Goal: Information Seeking & Learning: Learn about a topic

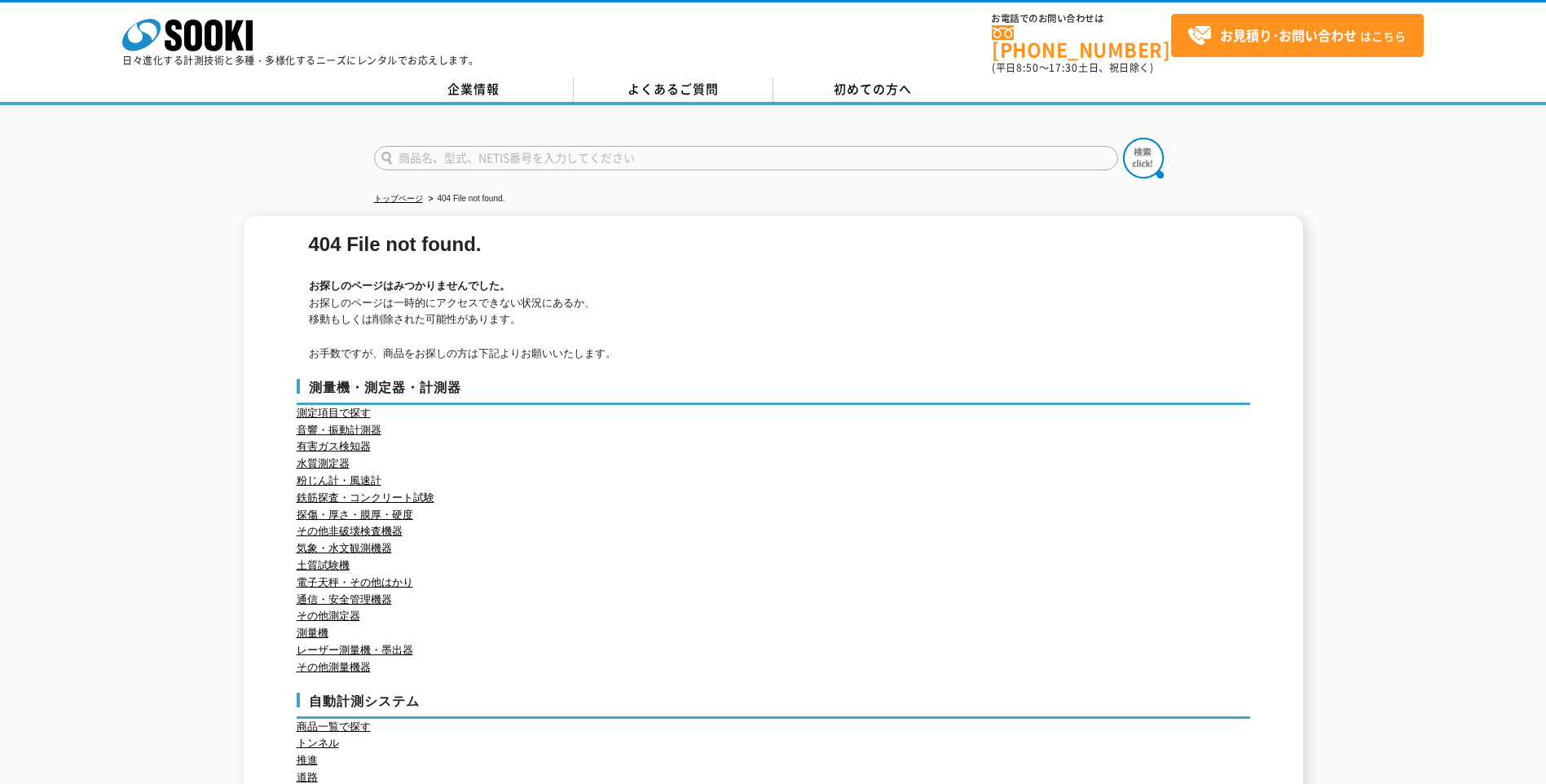
scroll to position [82, 0]
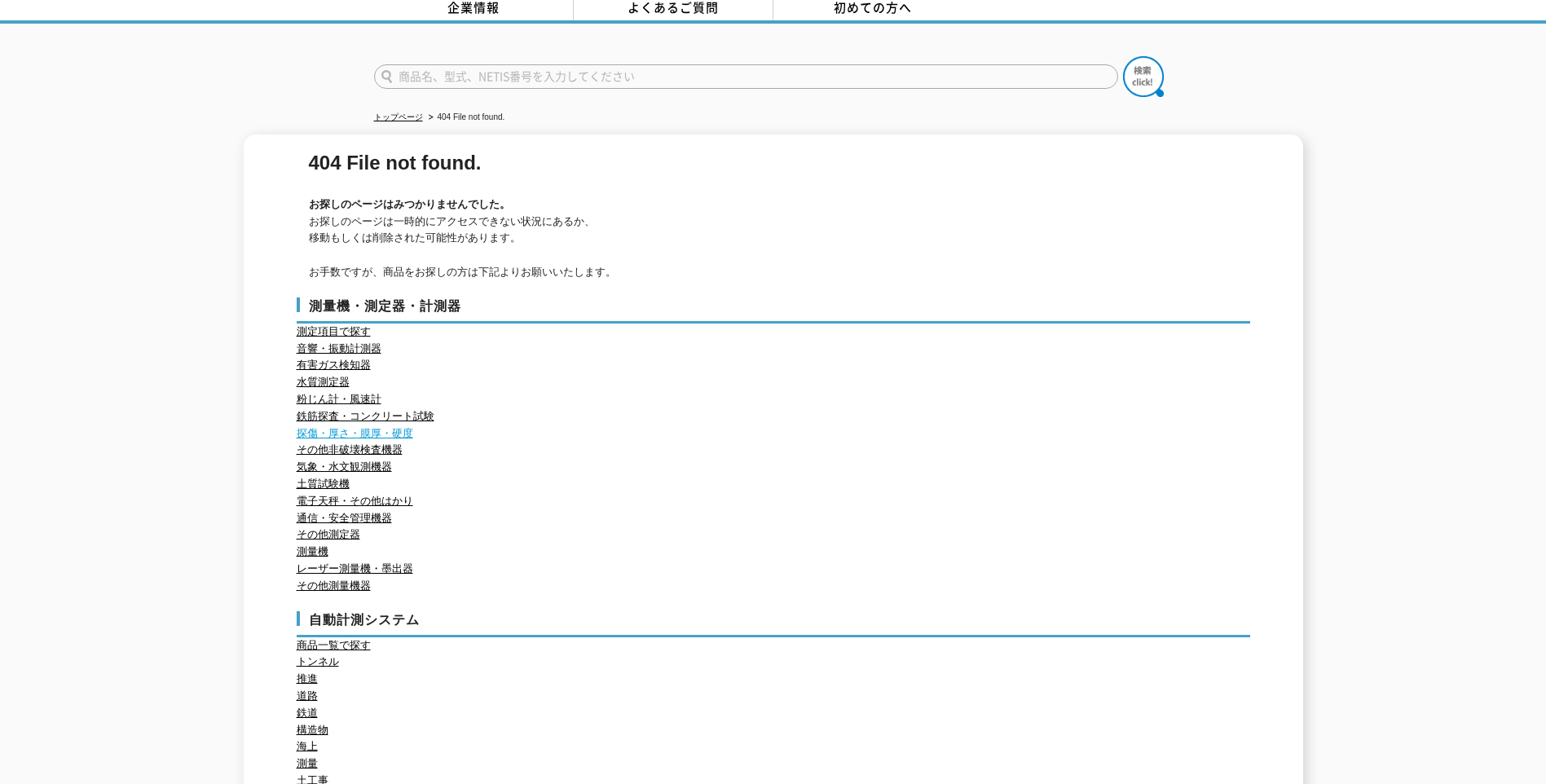
click at [363, 427] on link "探傷・厚さ・膜厚・硬度" at bounding box center [355, 434] width 116 height 12
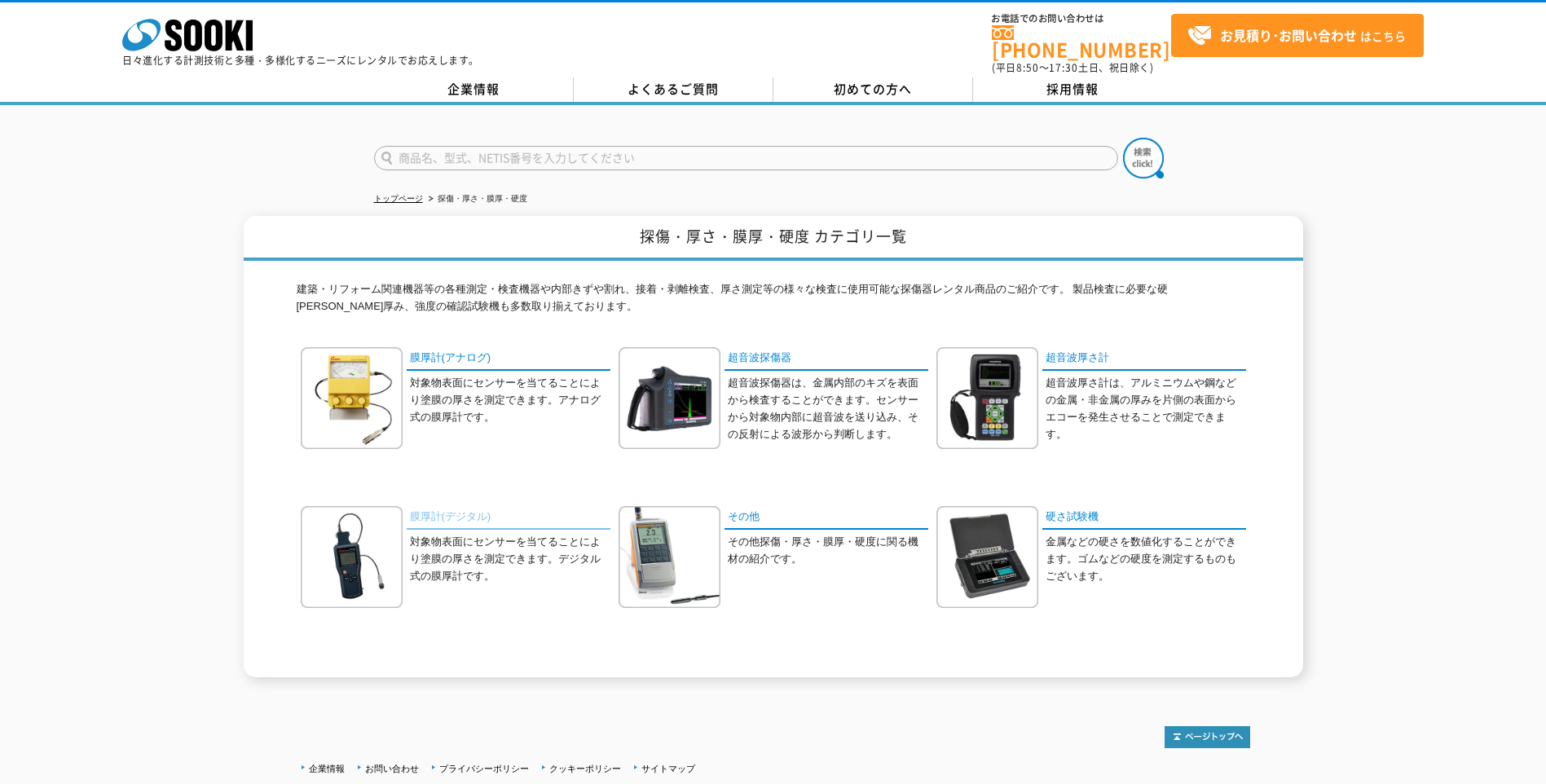
click at [465, 508] on link "膜厚計(デジタル)" at bounding box center [509, 518] width 204 height 24
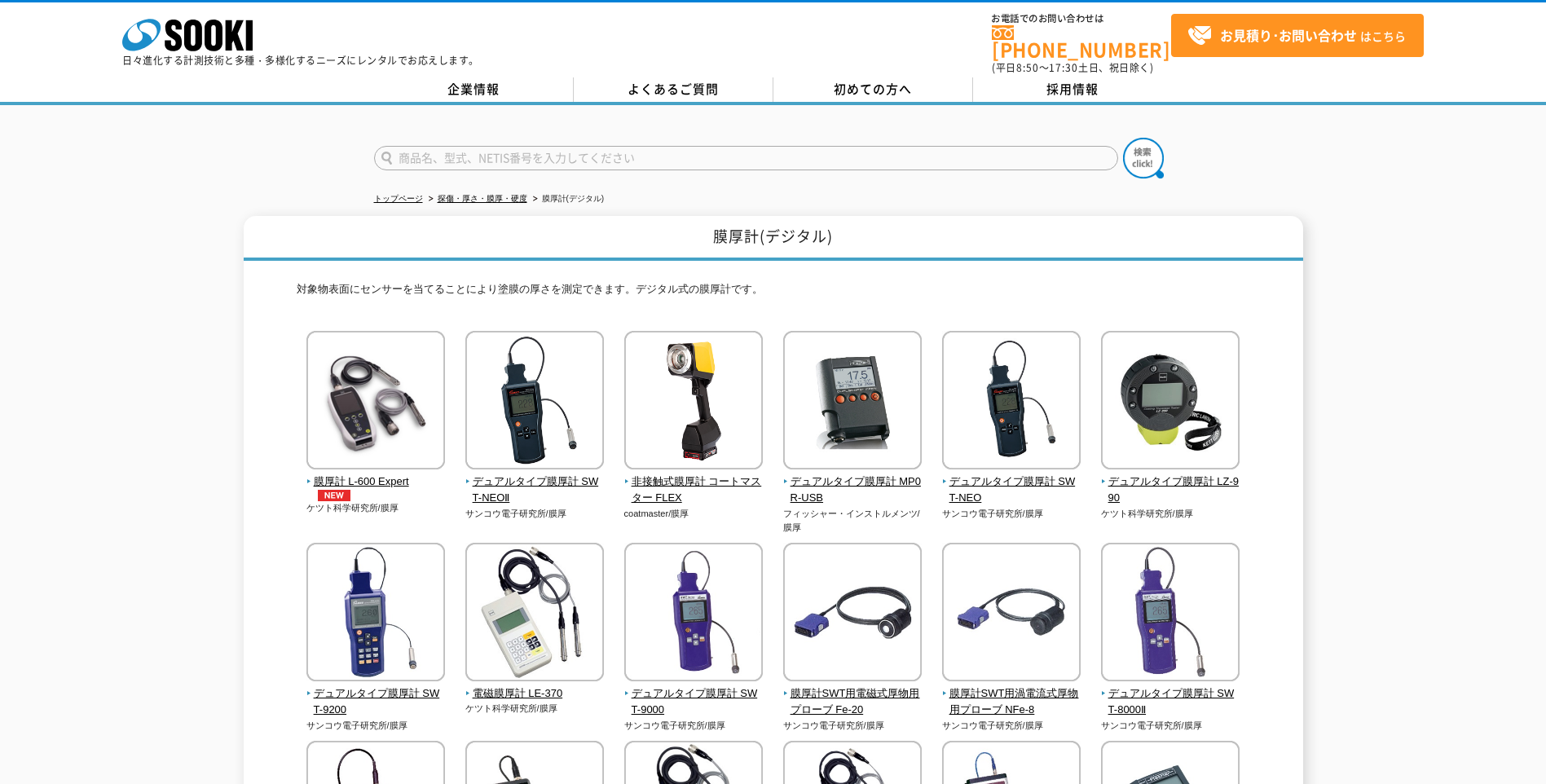
scroll to position [82, 0]
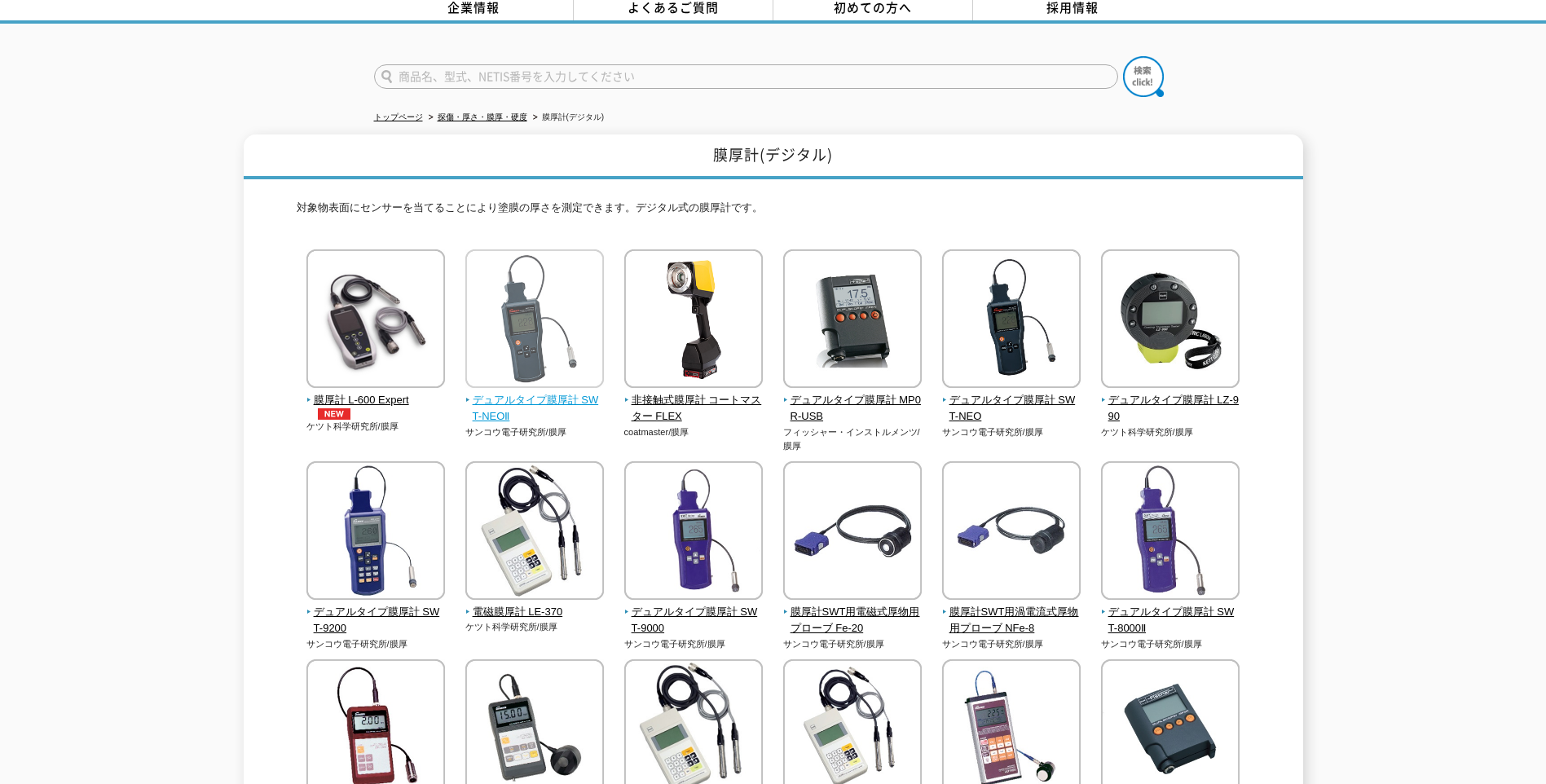
click at [524, 392] on span "デュアルタイプ膜厚計 SWT-NEOⅡ" at bounding box center [535, 409] width 139 height 35
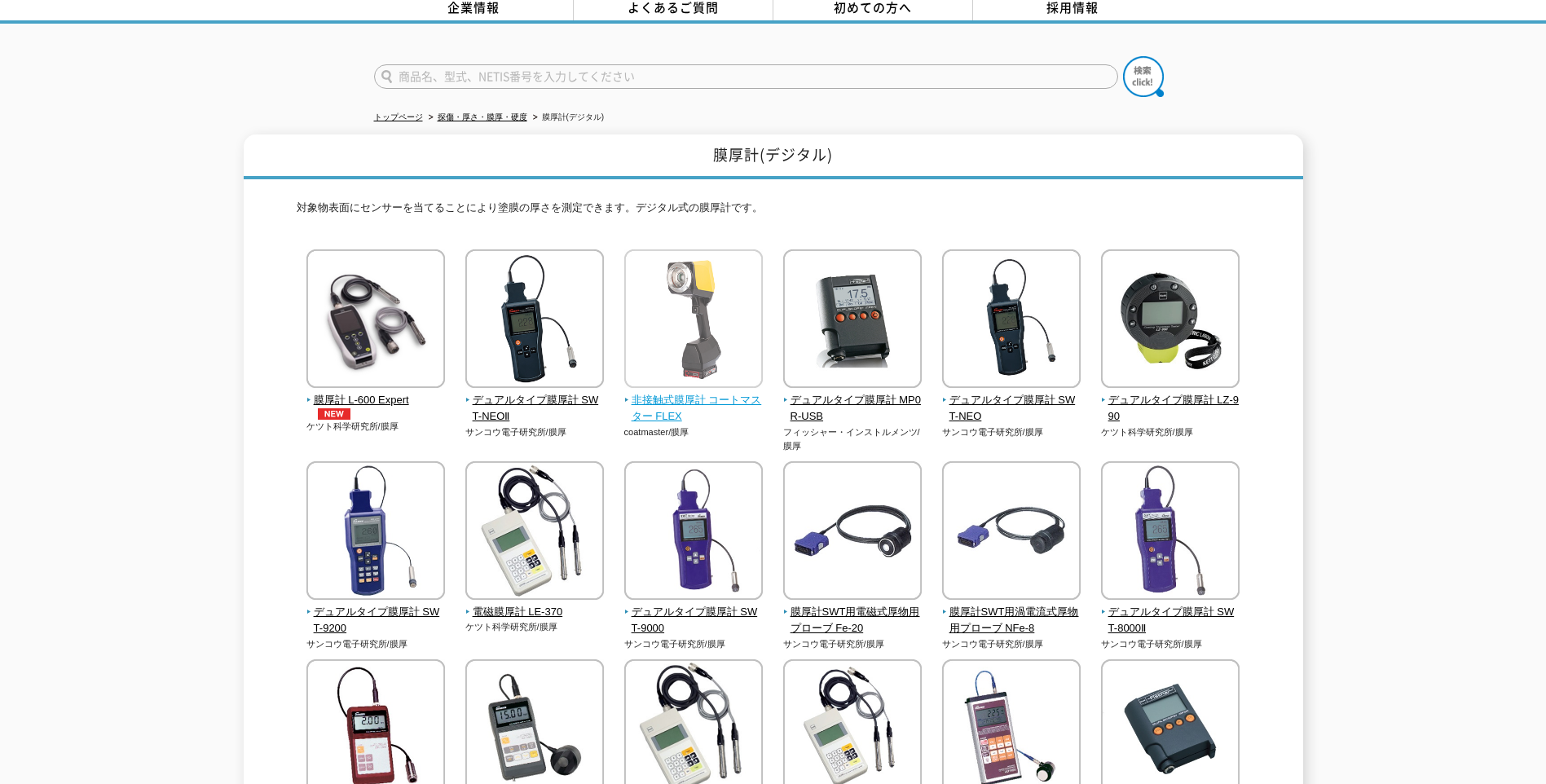
click at [738, 396] on span "非接触式膜厚計 コートマスター FLEX" at bounding box center [694, 409] width 139 height 35
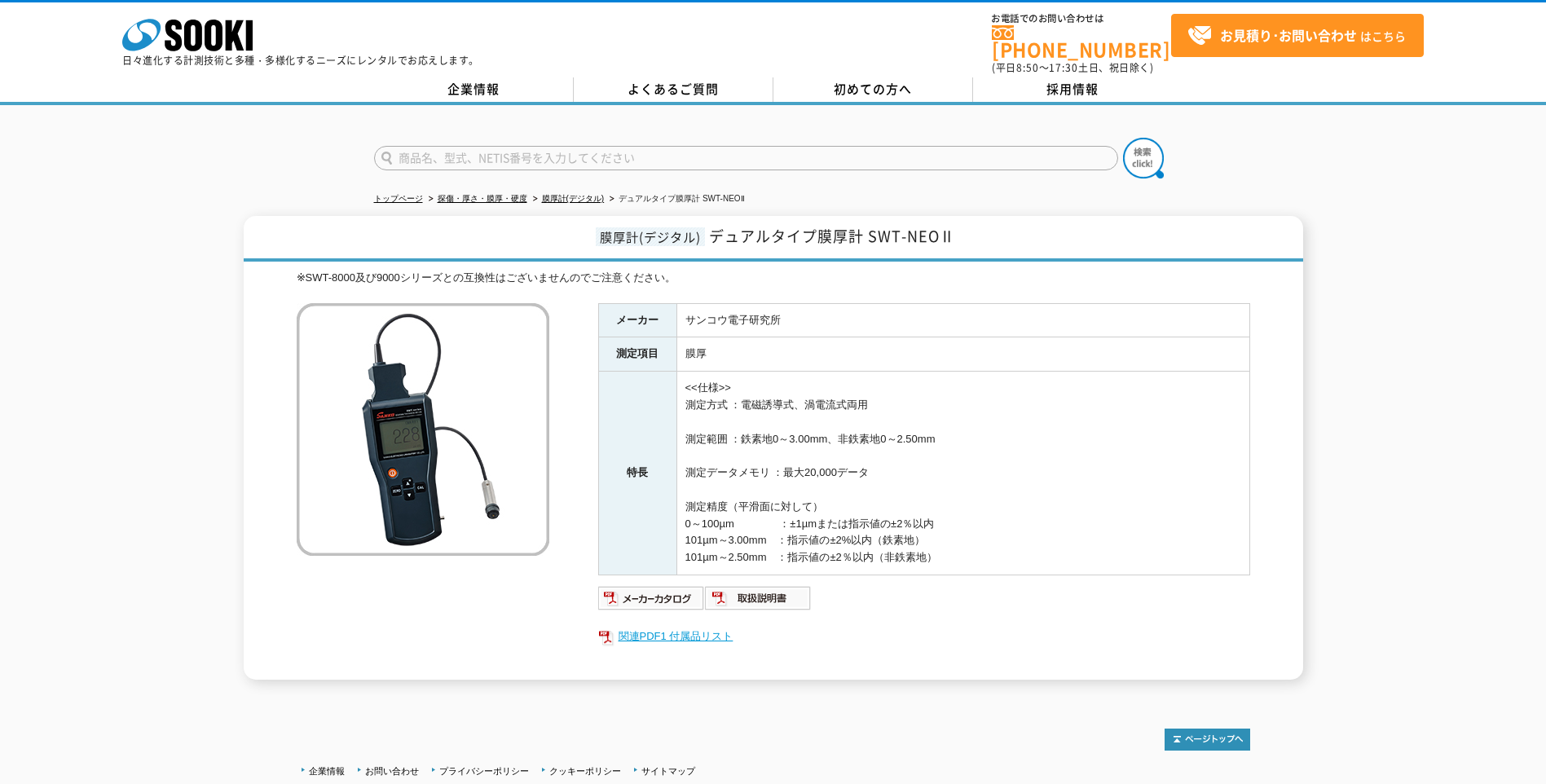
click at [661, 628] on link "関連PDF1 付属品リスト" at bounding box center [924, 637] width 652 height 21
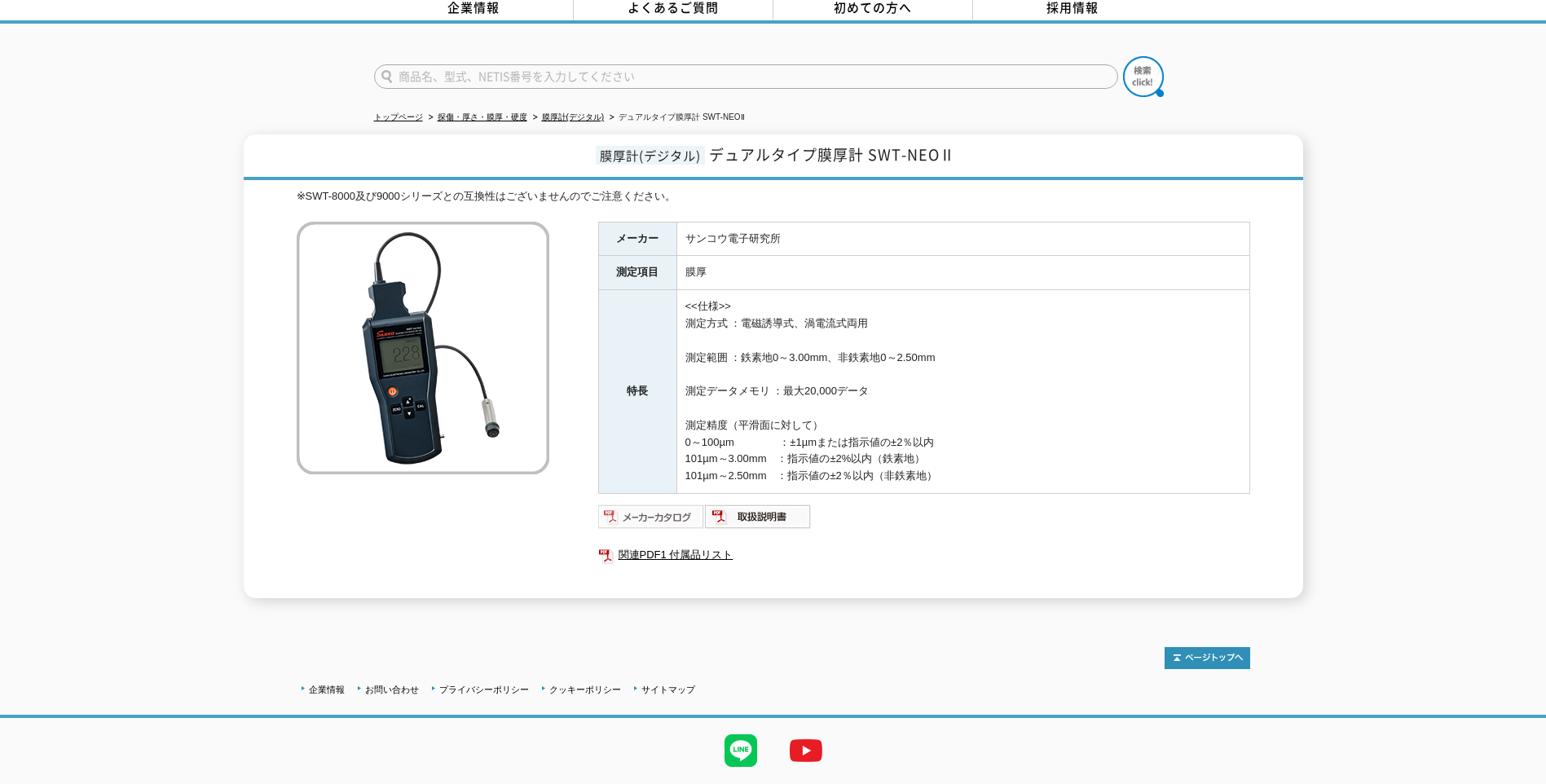
click at [685, 506] on img at bounding box center [652, 516] width 106 height 26
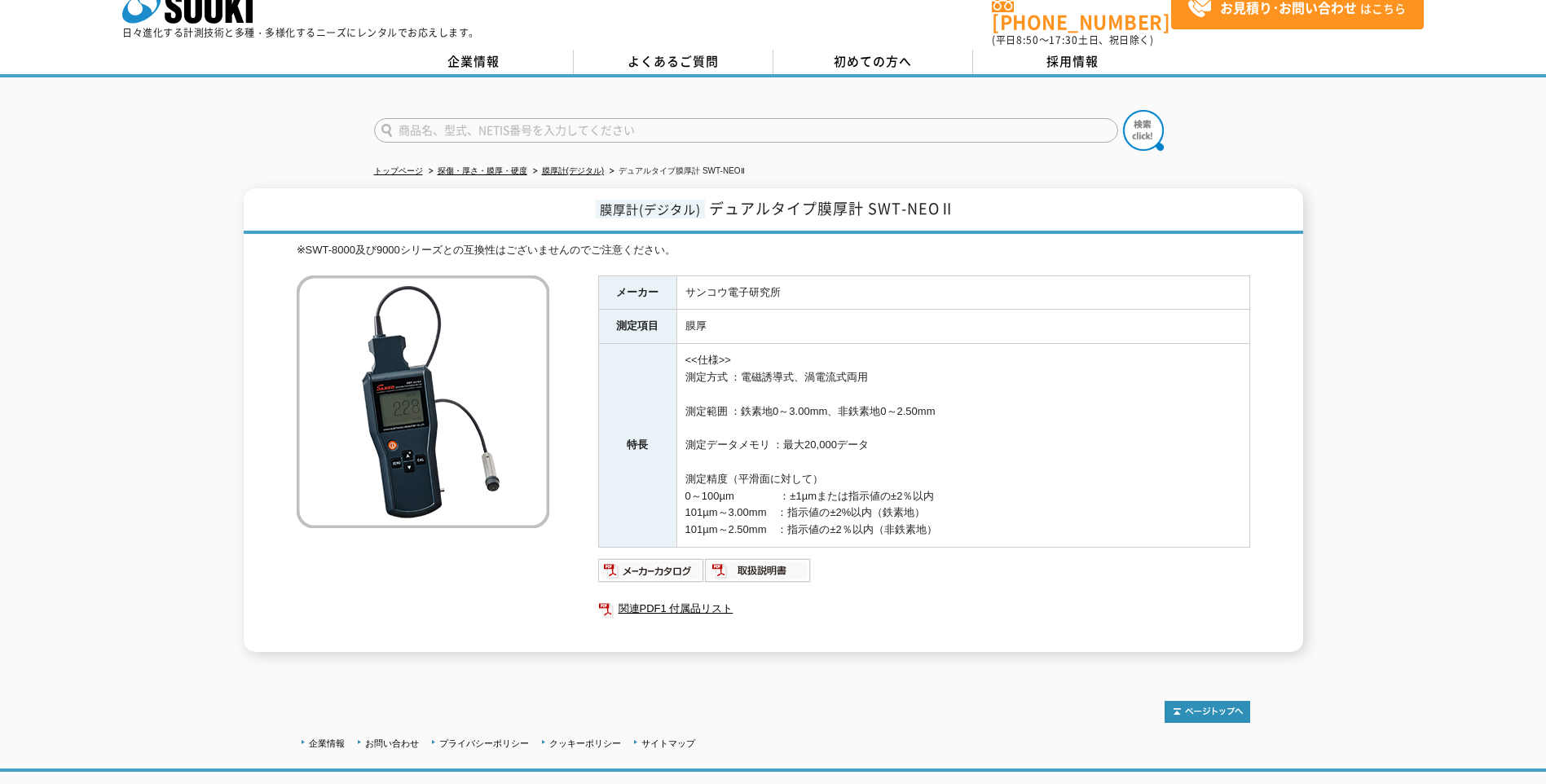
scroll to position [0, 0]
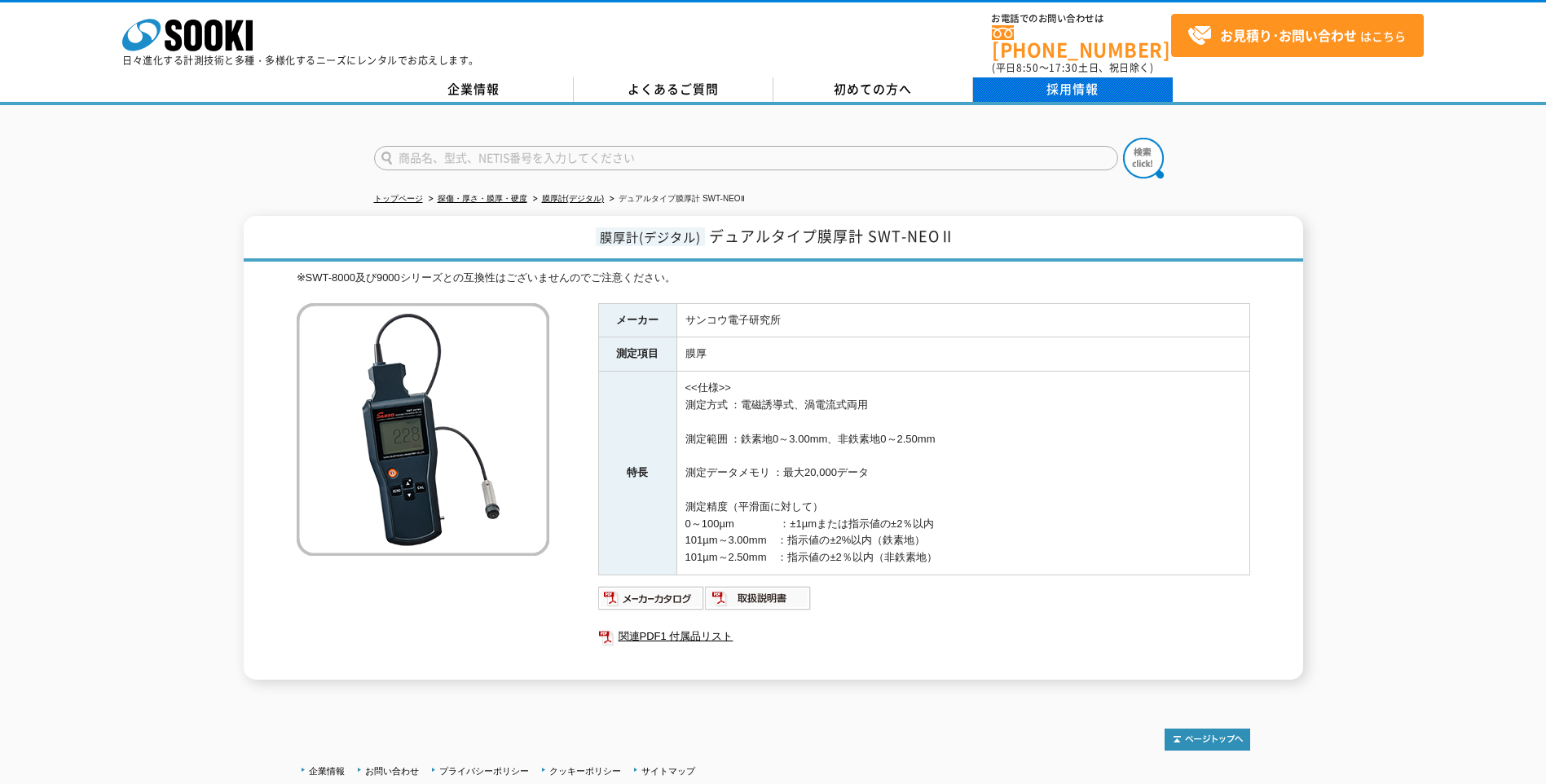
click at [1076, 77] on link "採用情報" at bounding box center [1072, 90] width 200 height 25
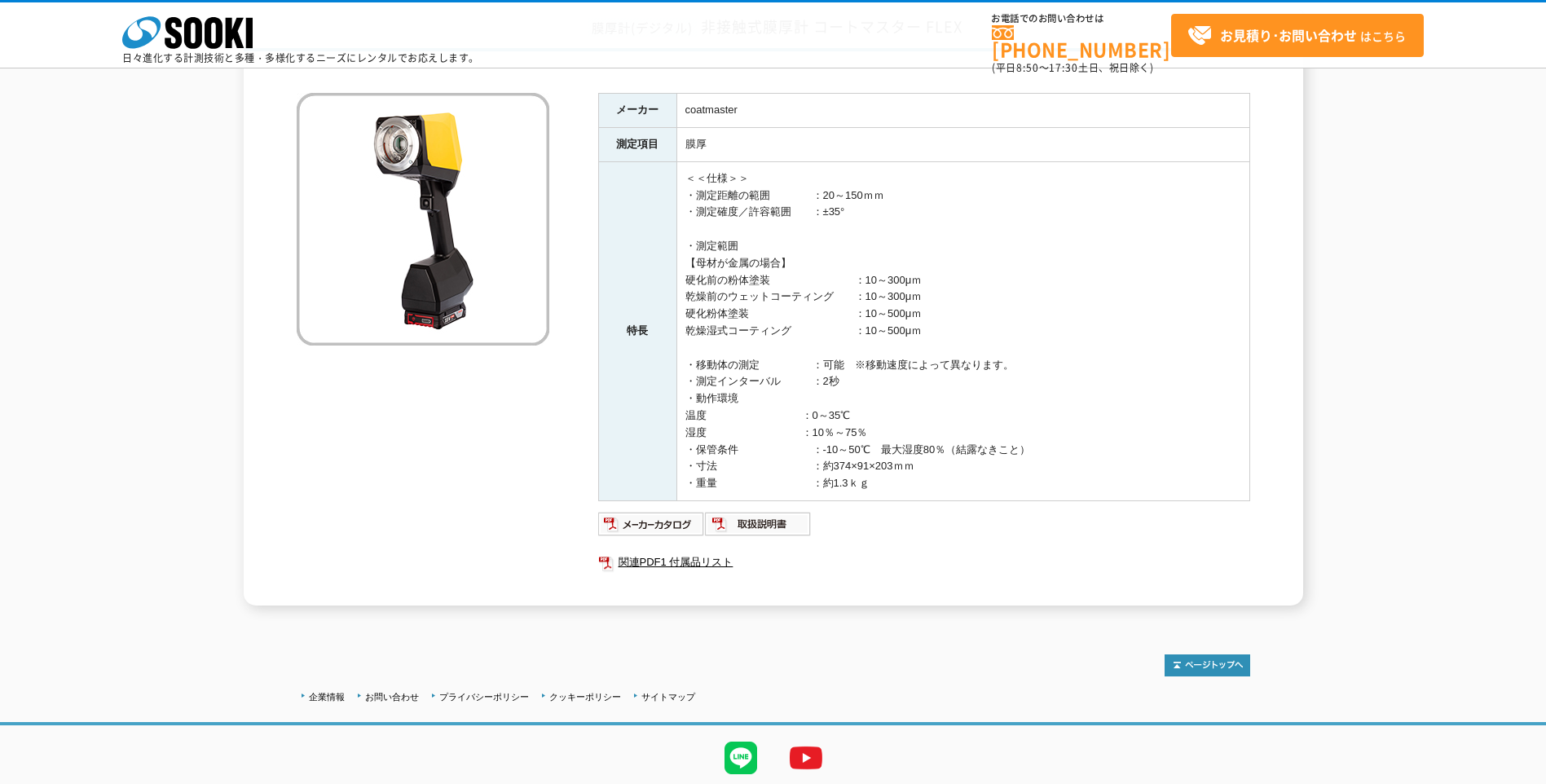
scroll to position [163, 0]
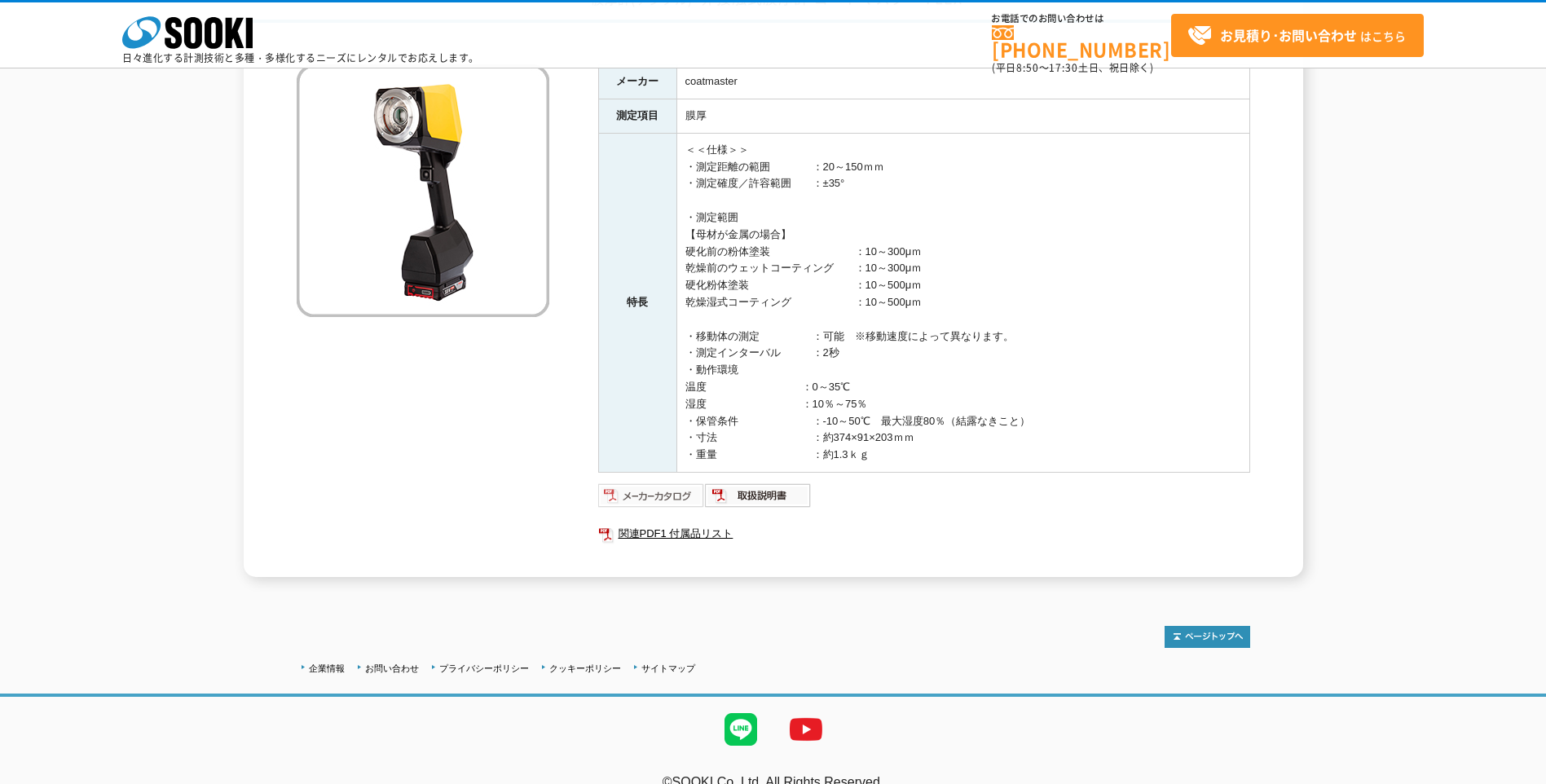
click at [695, 498] on img at bounding box center [652, 495] width 106 height 26
